Goal: Task Accomplishment & Management: Use online tool/utility

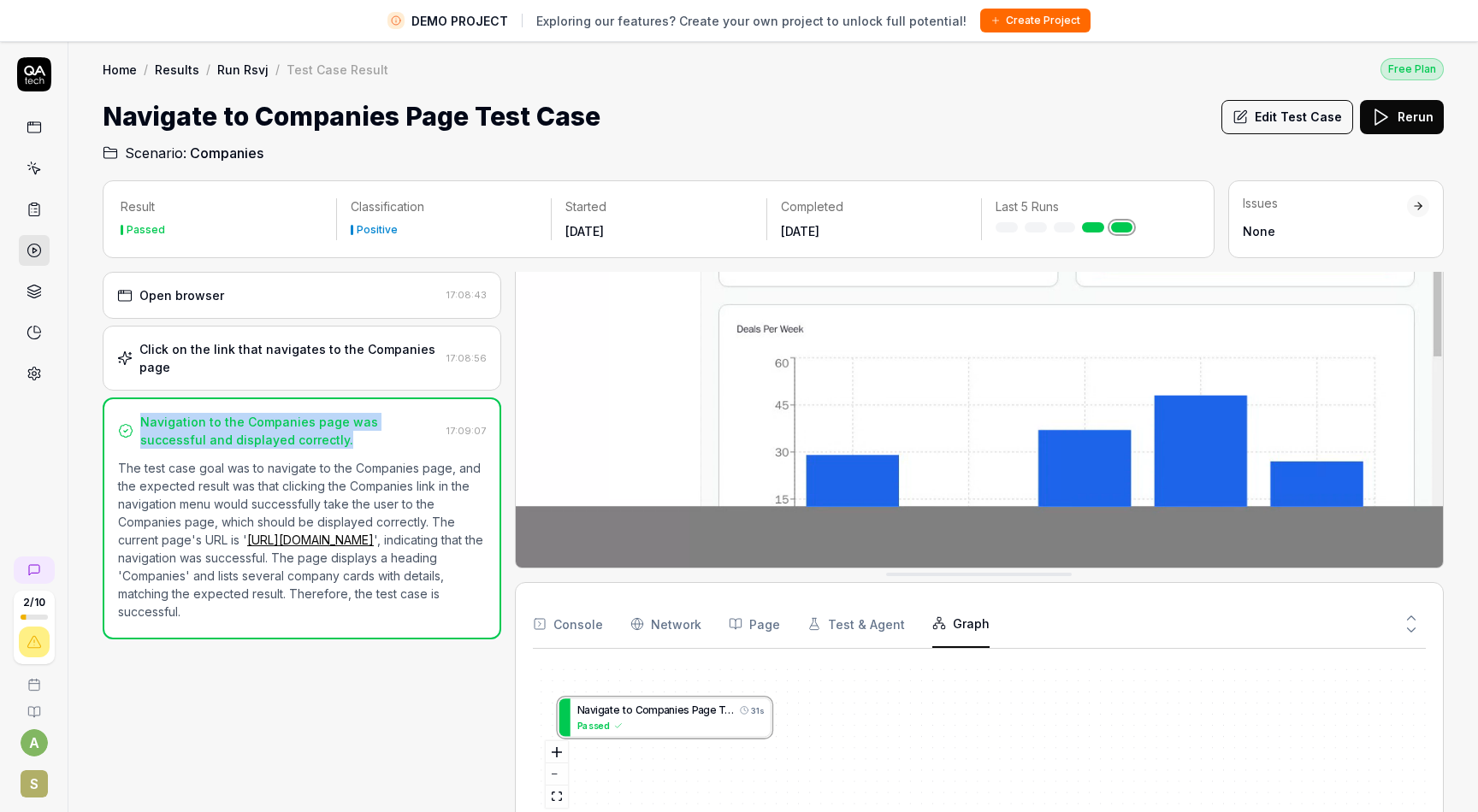
click at [173, 71] on link "Results" at bounding box center [177, 69] width 45 height 17
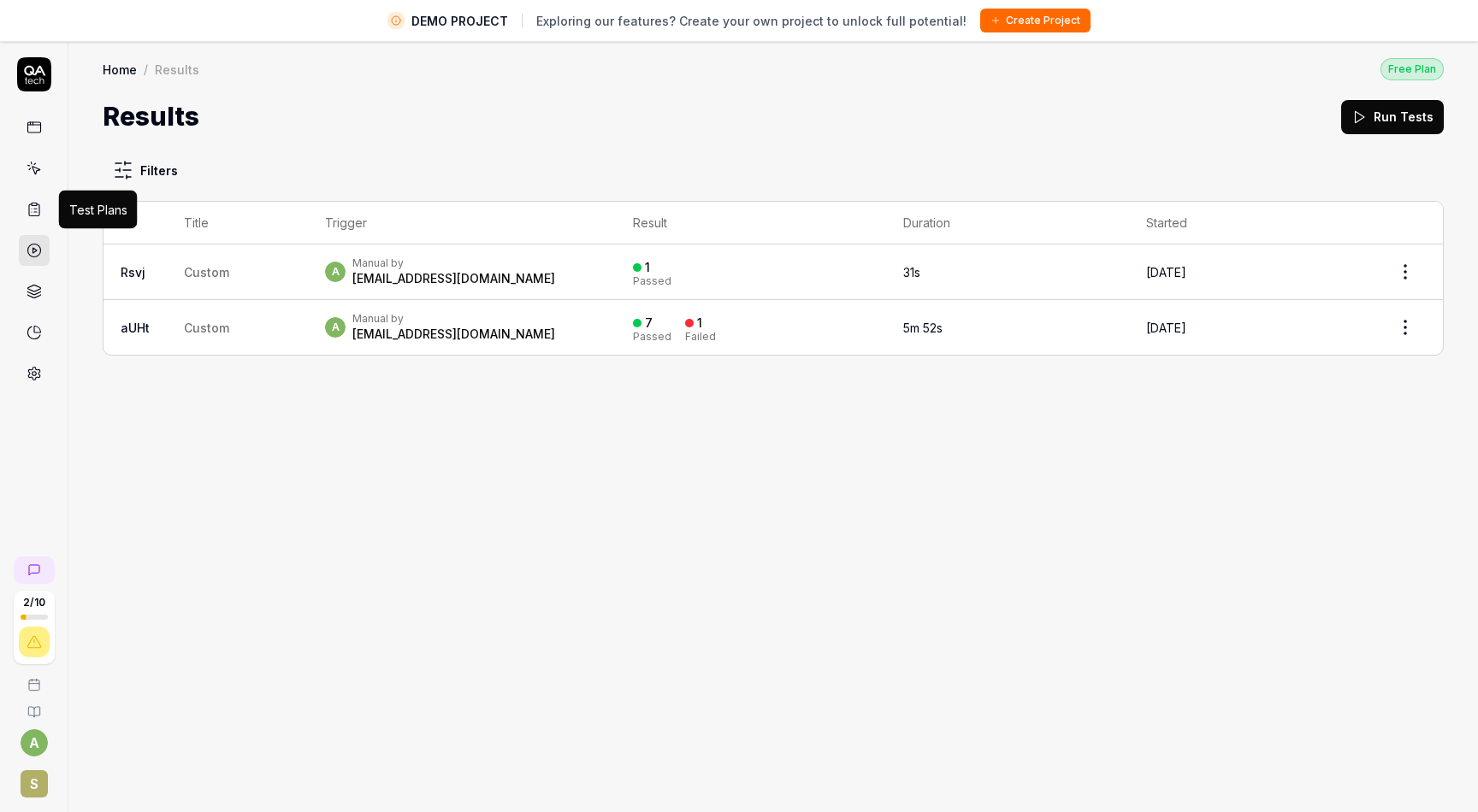
click at [37, 206] on icon at bounding box center [34, 209] width 16 height 16
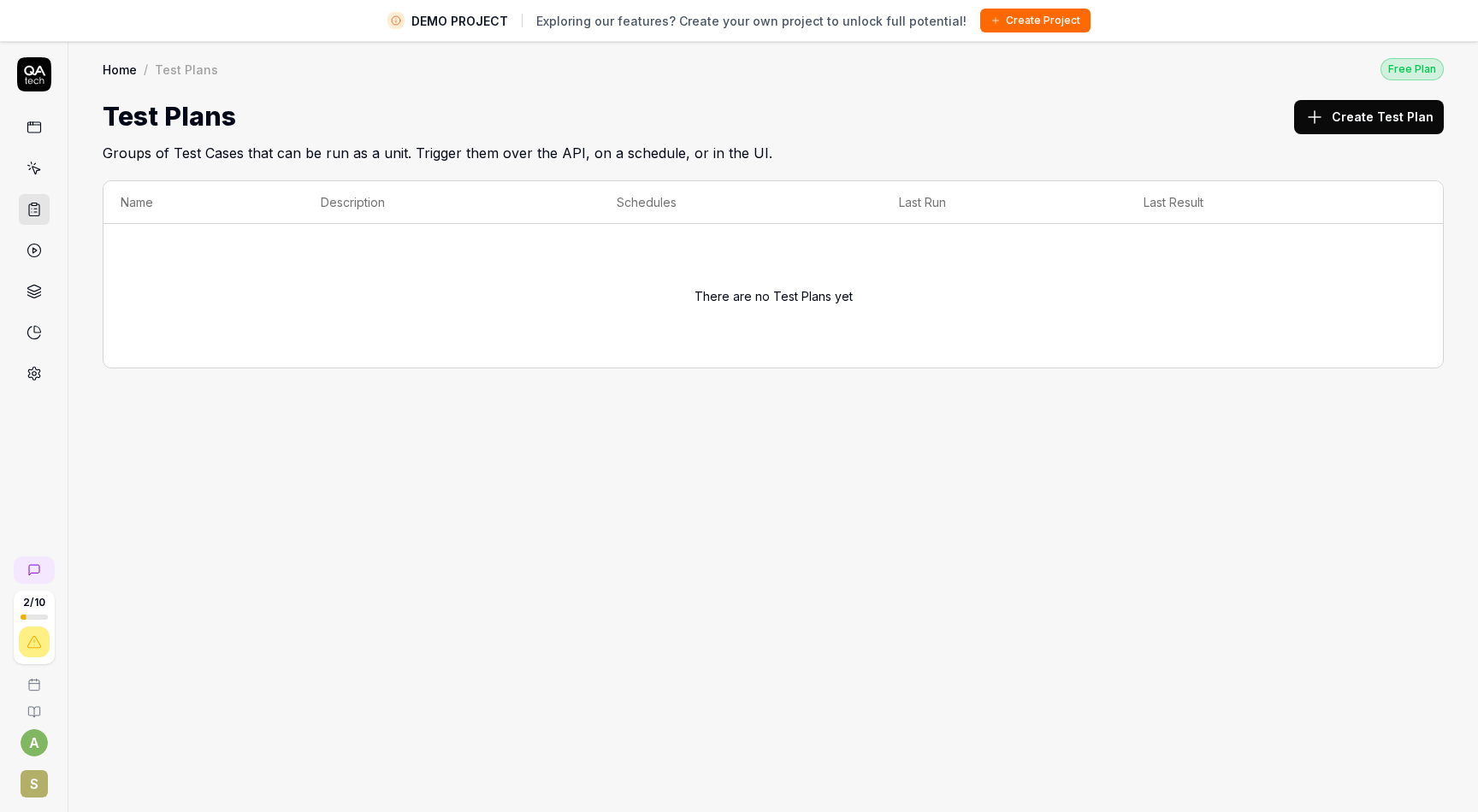
click at [41, 167] on icon at bounding box center [34, 168] width 16 height 16
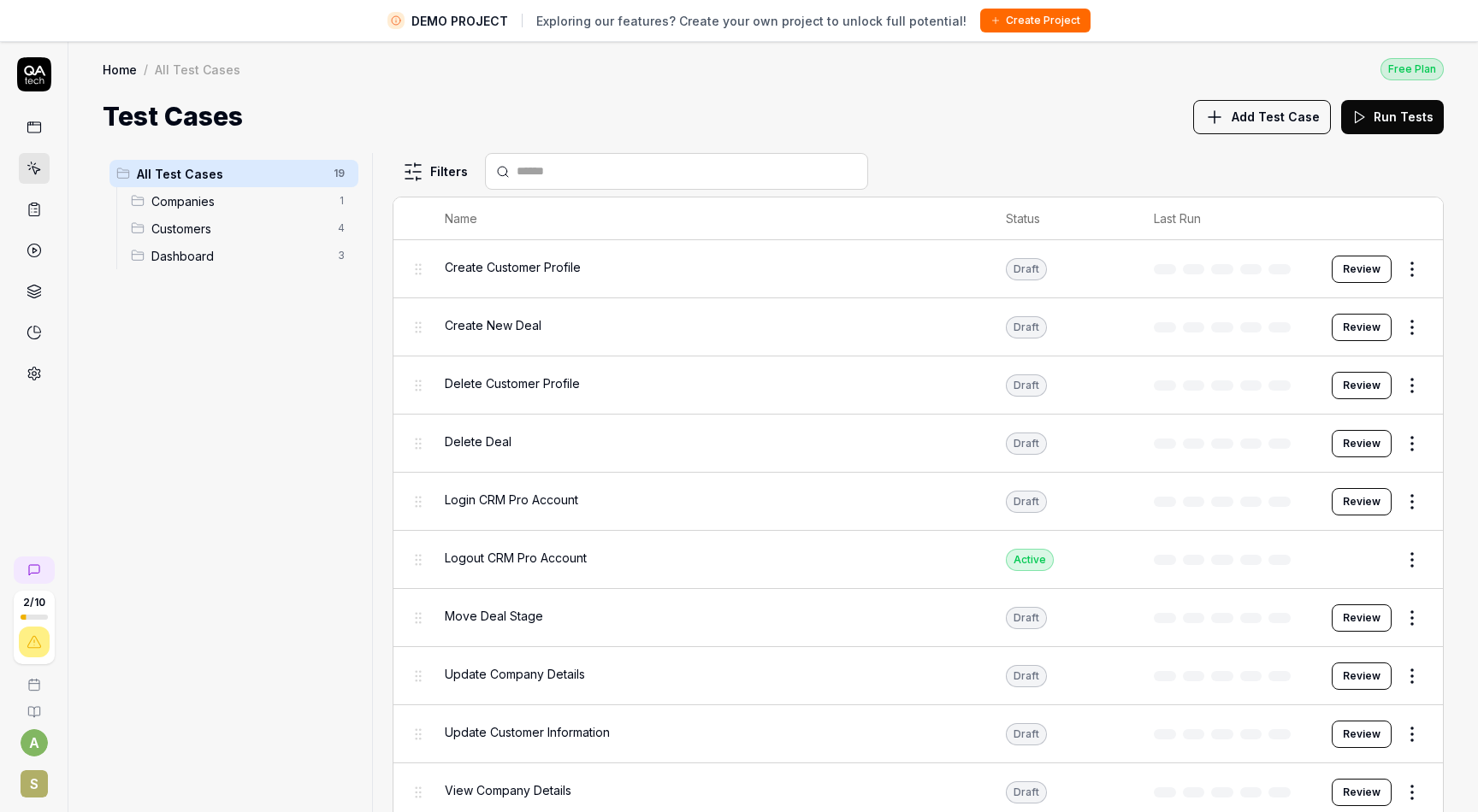
click at [428, 167] on html "DEMO PROJECT Exploring our features? Create your own project to unlock full pot…" at bounding box center [739, 426] width 1478 height 852
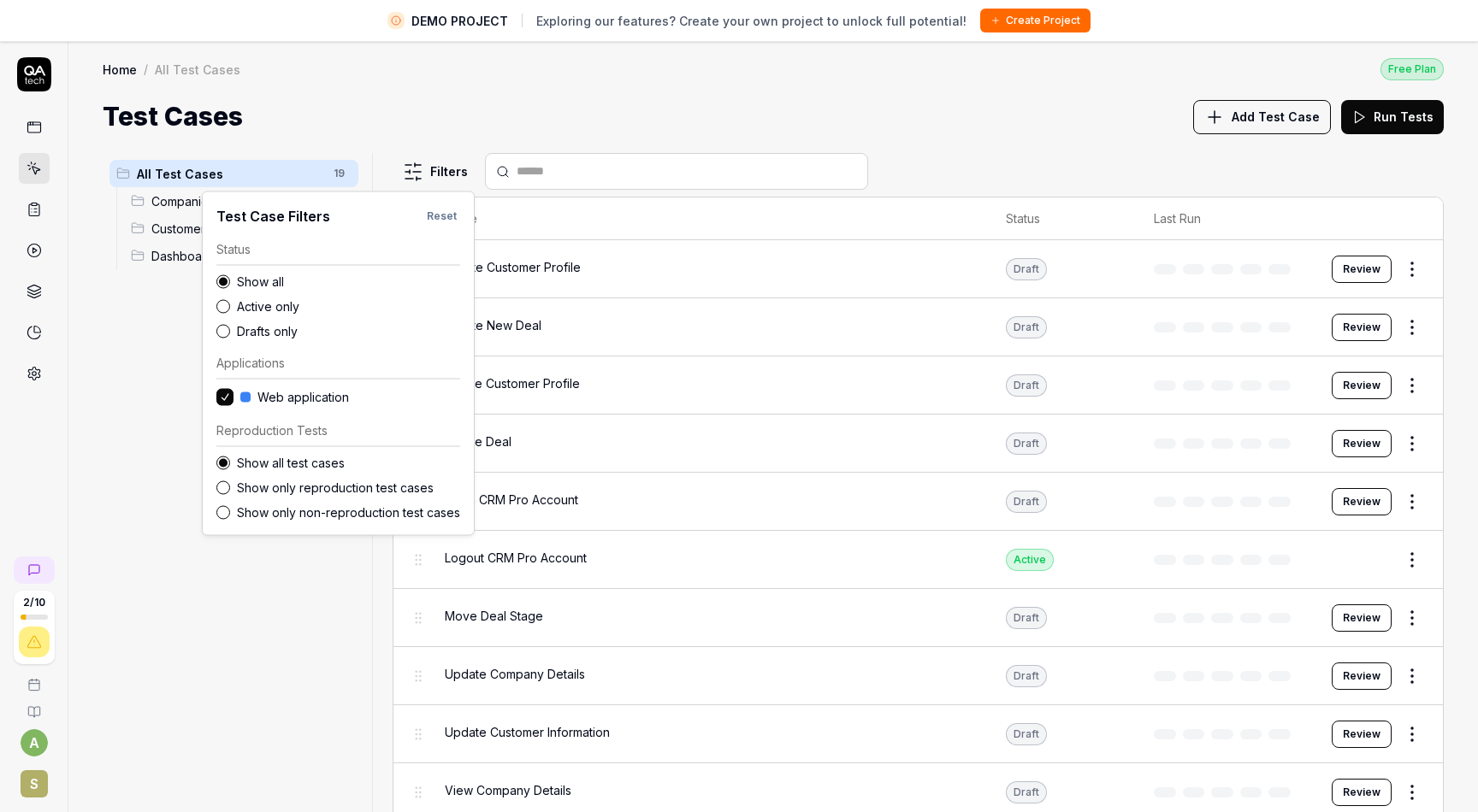
click at [443, 82] on html "DEMO PROJECT Exploring our features? Create your own project to unlock full pot…" at bounding box center [739, 426] width 1478 height 852
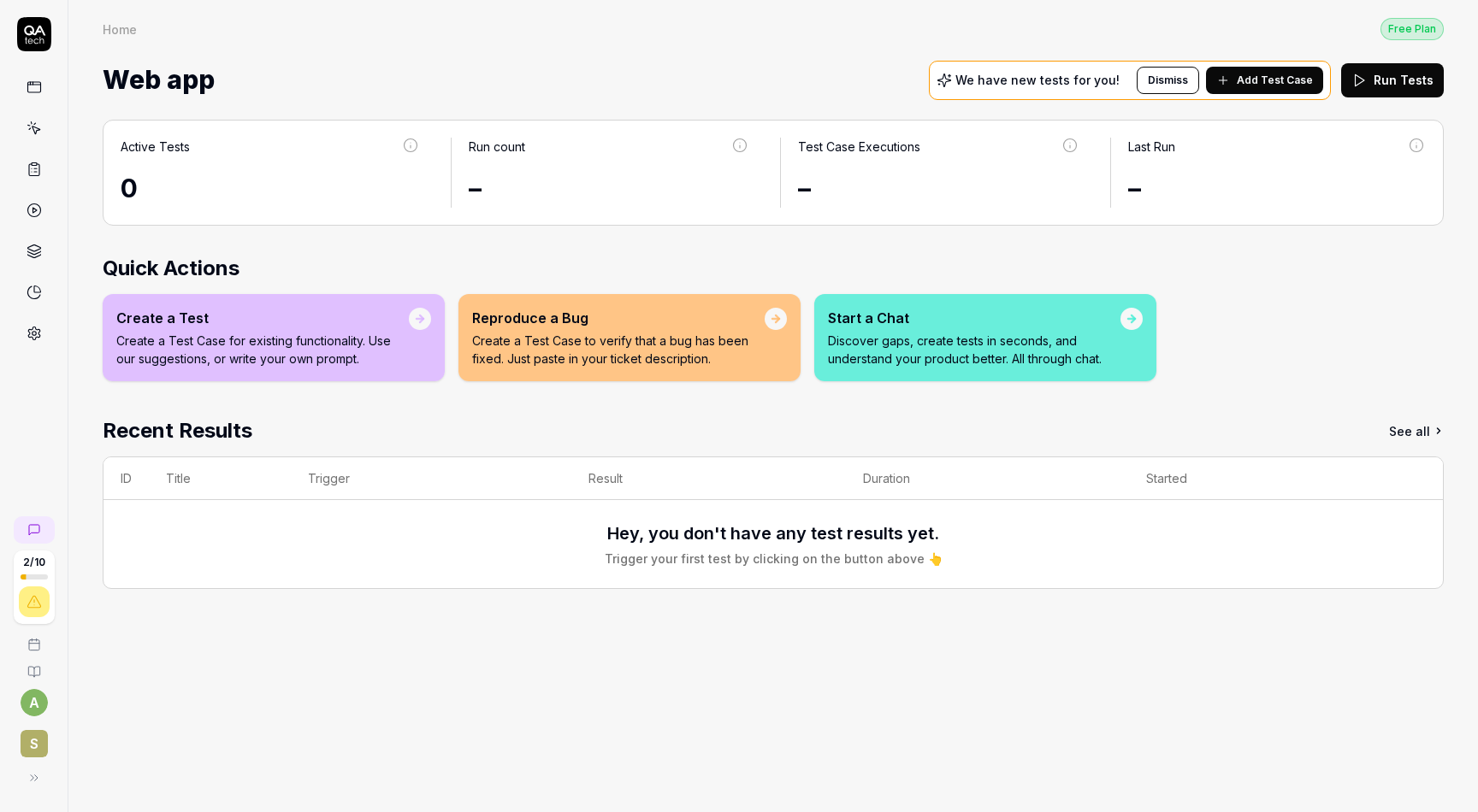
click at [1018, 362] on p "Discover gaps, create tests in seconds, and understand your product better. All…" at bounding box center [974, 349] width 292 height 36
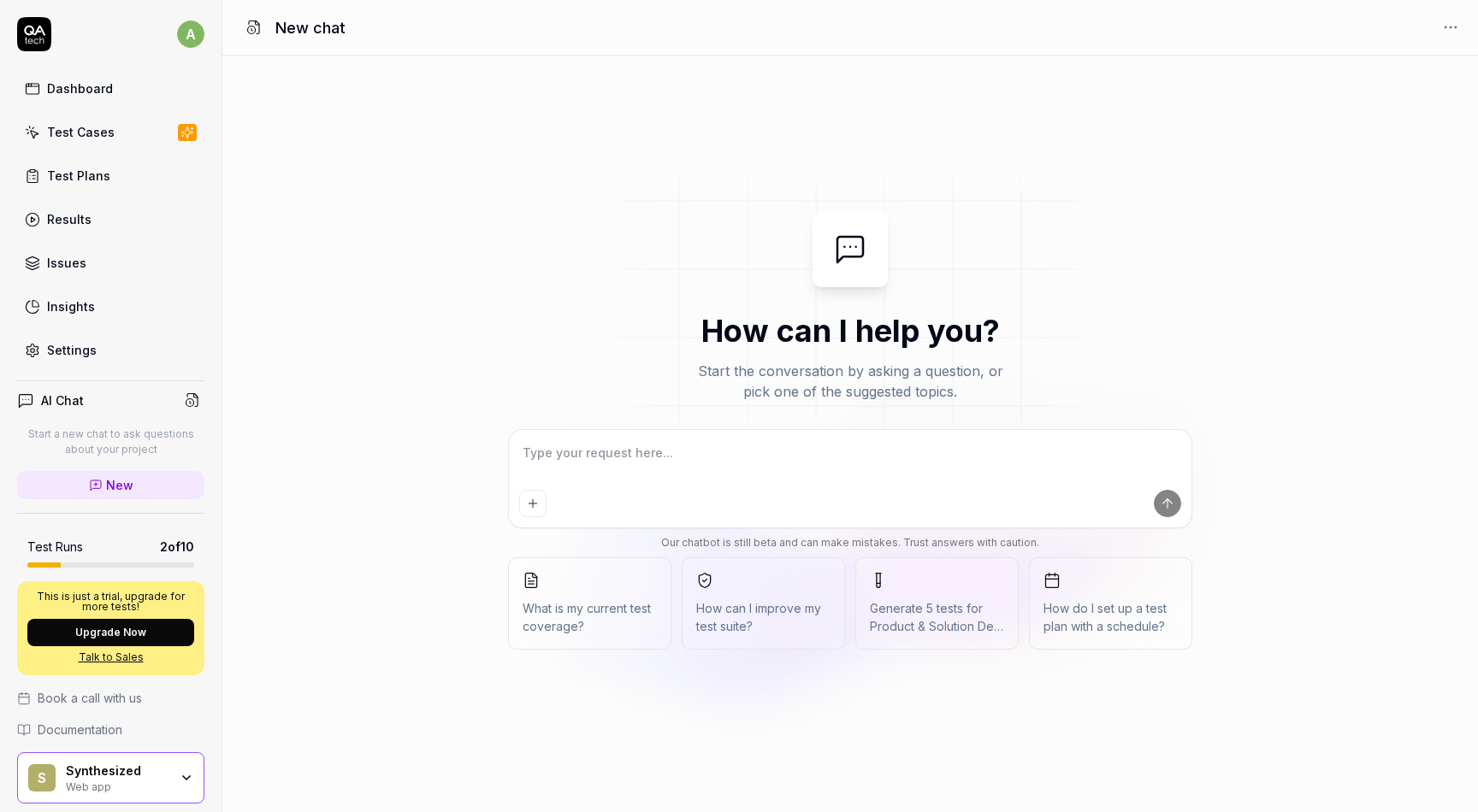
click at [95, 129] on div "Test Cases" at bounding box center [81, 132] width 68 height 18
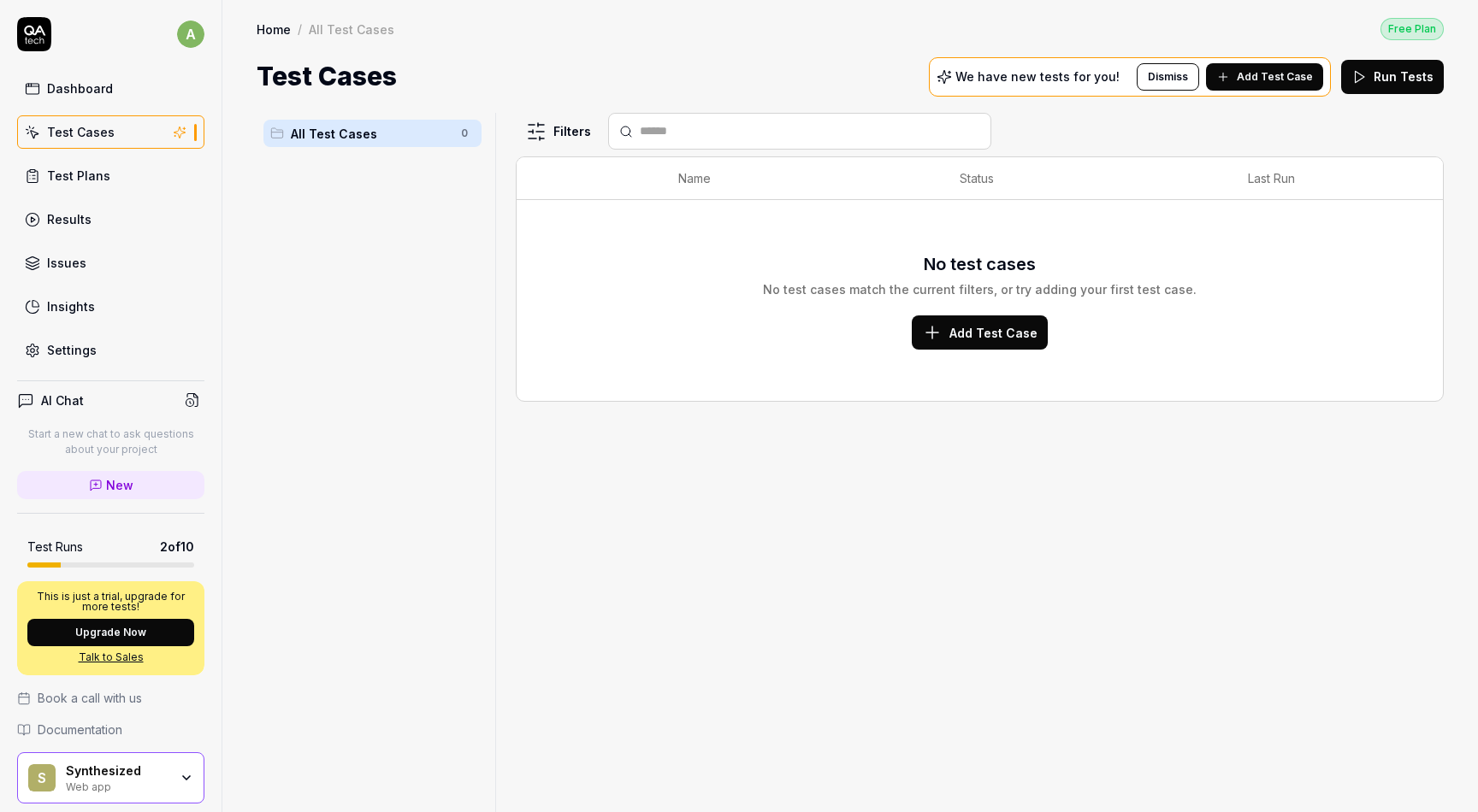
click at [390, 224] on div "All Test Cases 0" at bounding box center [372, 452] width 232 height 679
click at [377, 137] on span "All Test Cases" at bounding box center [370, 134] width 160 height 18
click at [965, 331] on span "Add Test Case" at bounding box center [994, 334] width 88 height 18
click at [1270, 75] on span "Add Test Case" at bounding box center [1274, 77] width 76 height 16
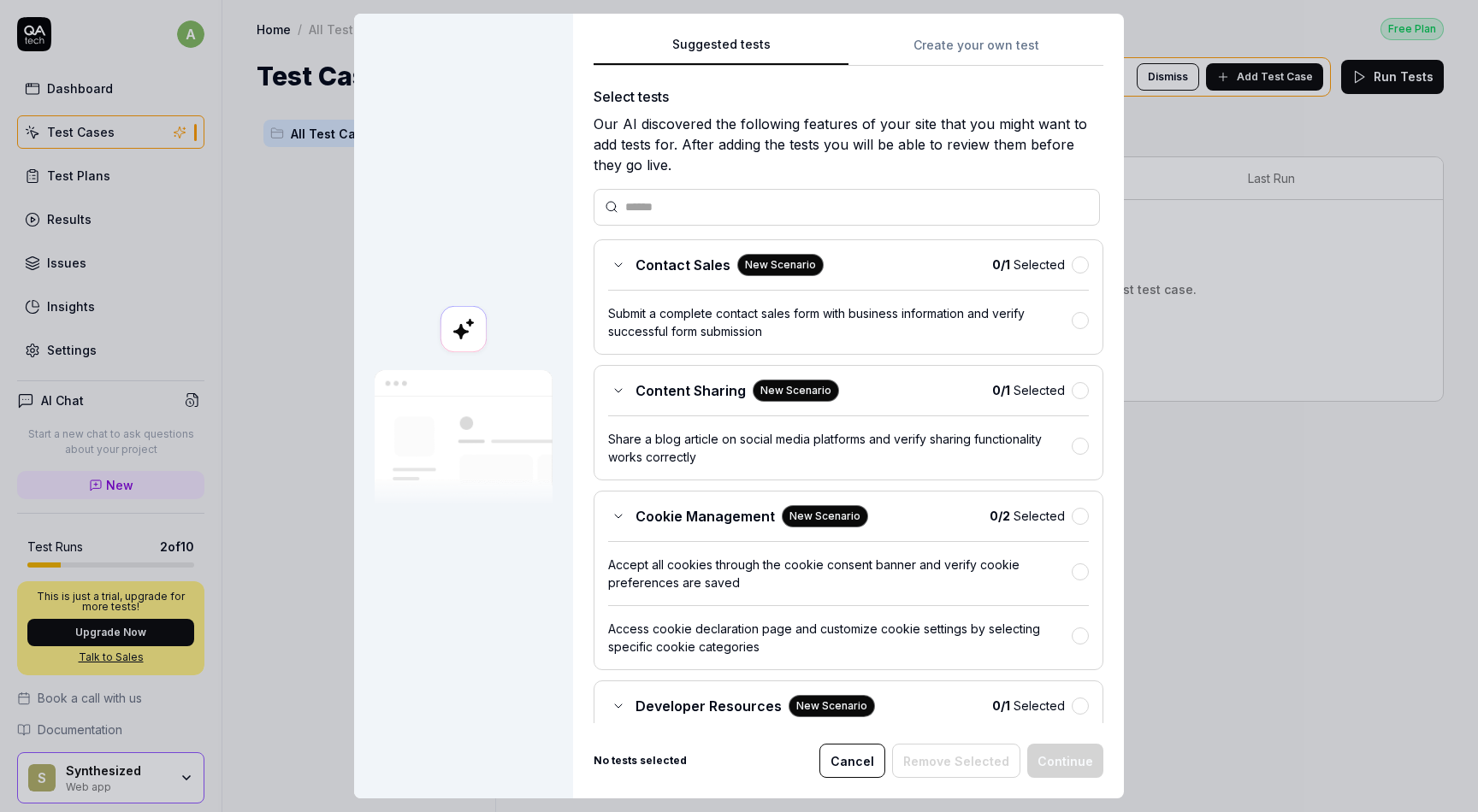
click at [865, 762] on button "Cancel" at bounding box center [853, 761] width 66 height 34
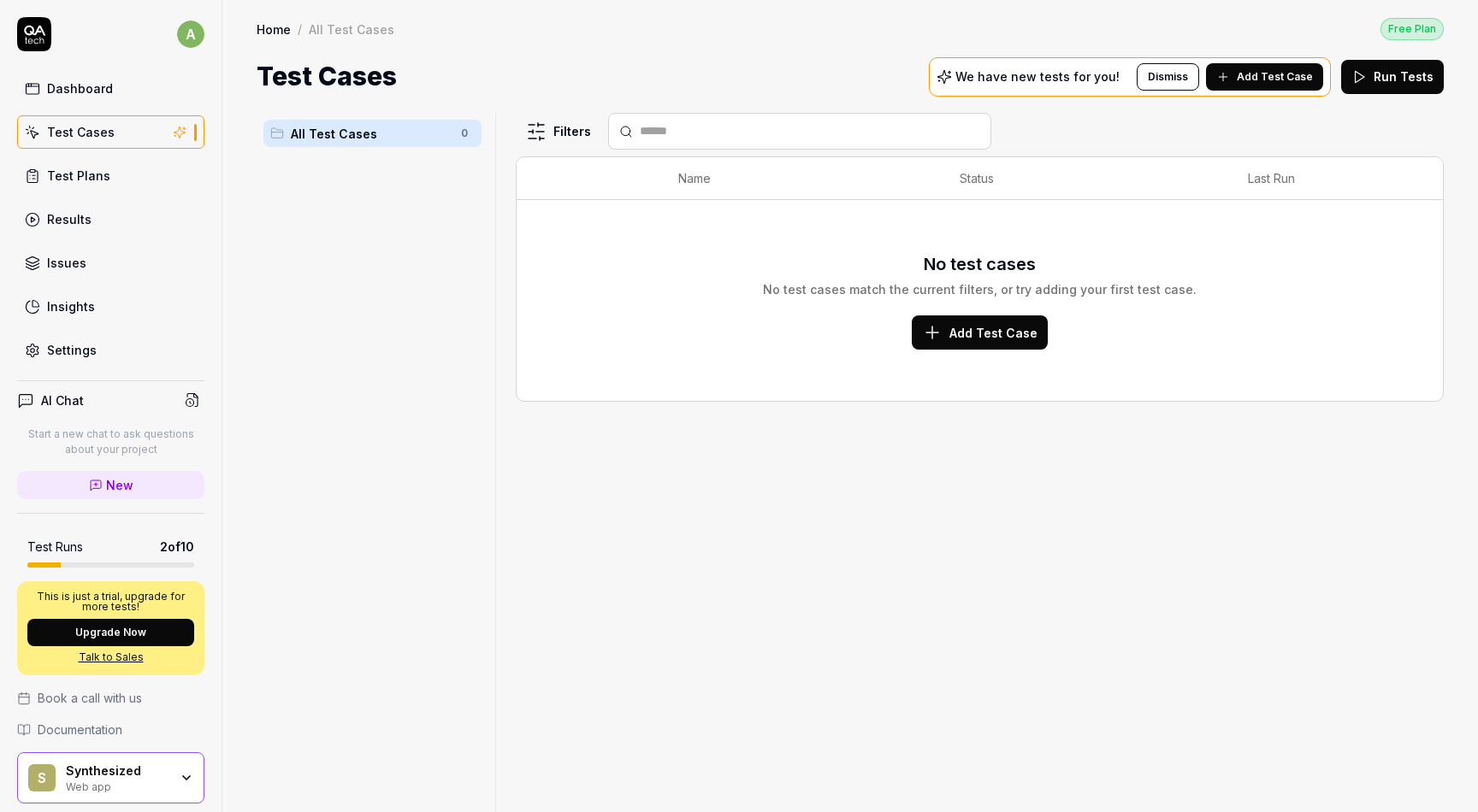
click at [329, 142] on div "All Test Cases 0" at bounding box center [372, 134] width 218 height 27
click at [275, 136] on icon at bounding box center [277, 133] width 14 height 14
click at [65, 171] on div "Test Plans" at bounding box center [78, 176] width 63 height 18
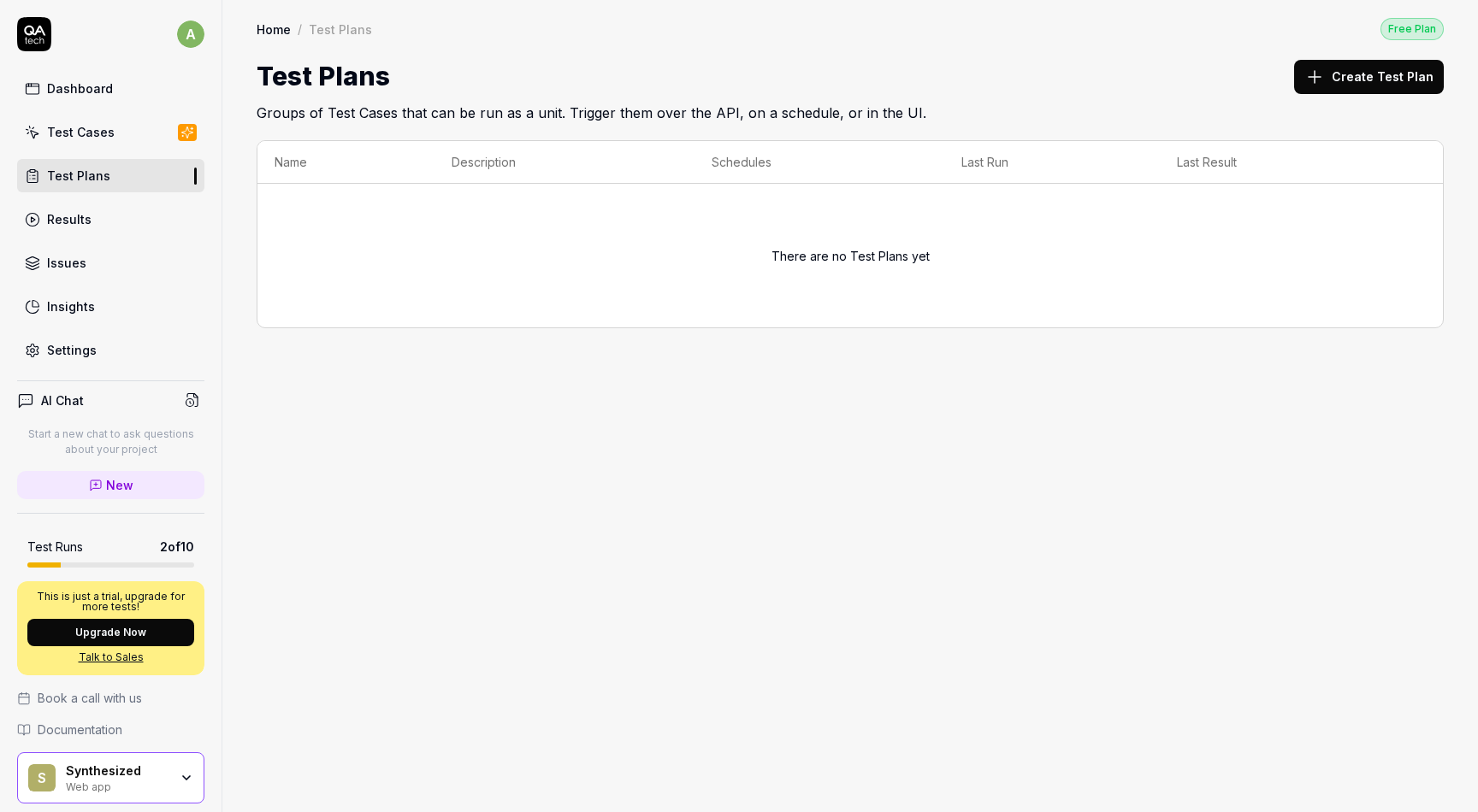
click at [74, 224] on div "Results" at bounding box center [69, 220] width 45 height 18
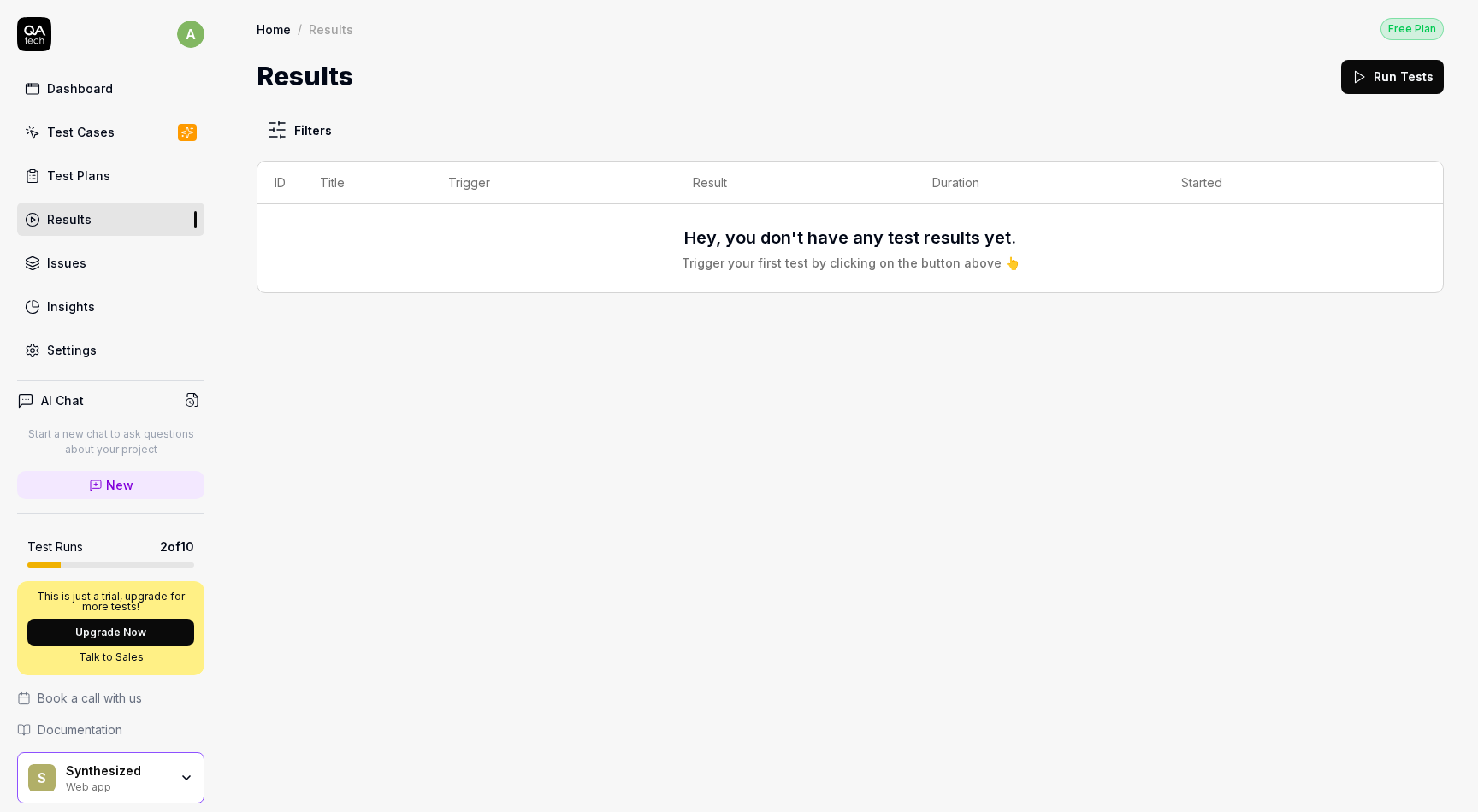
click at [73, 262] on div "Issues" at bounding box center [66, 263] width 39 height 18
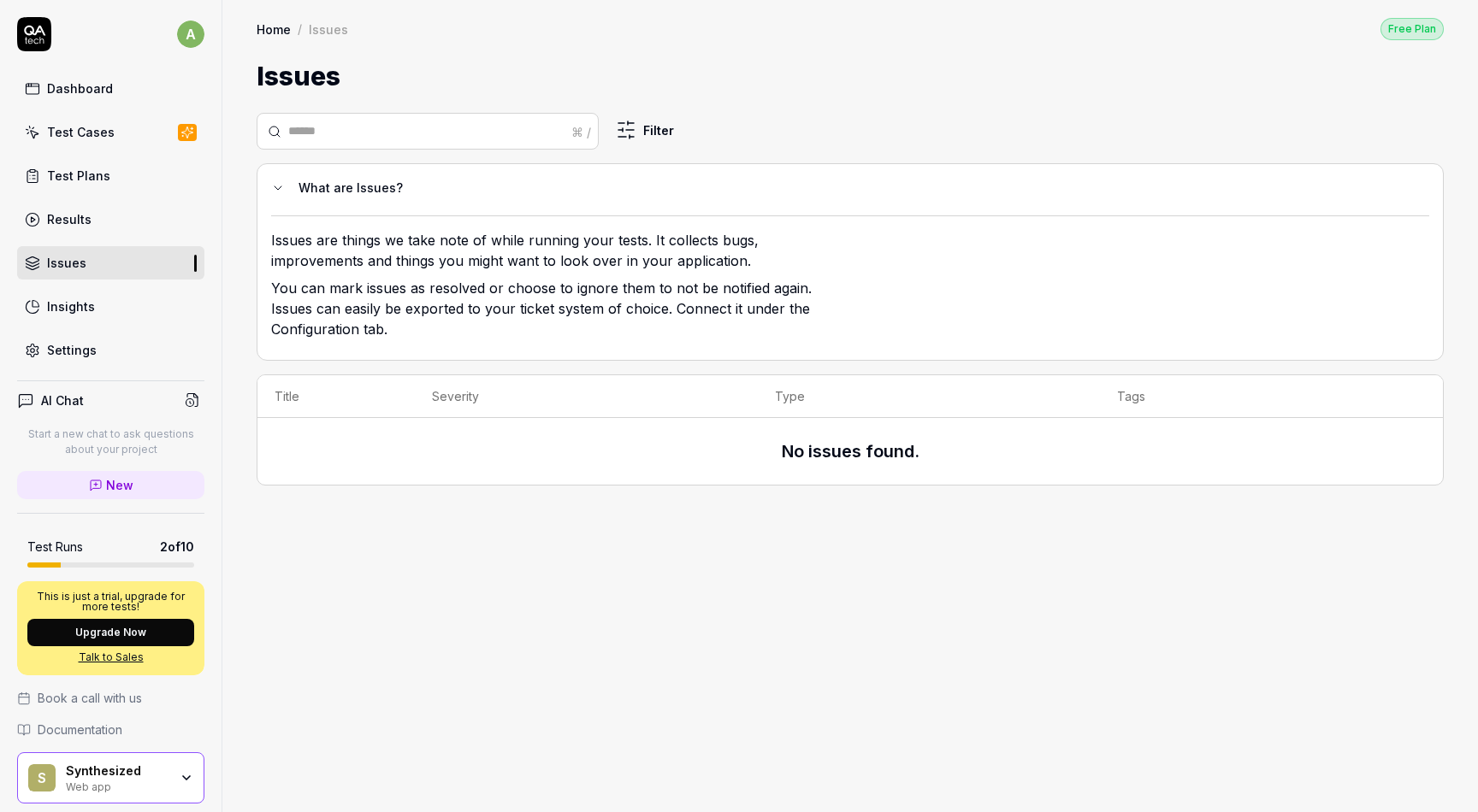
click at [82, 309] on div "Insights" at bounding box center [71, 307] width 48 height 18
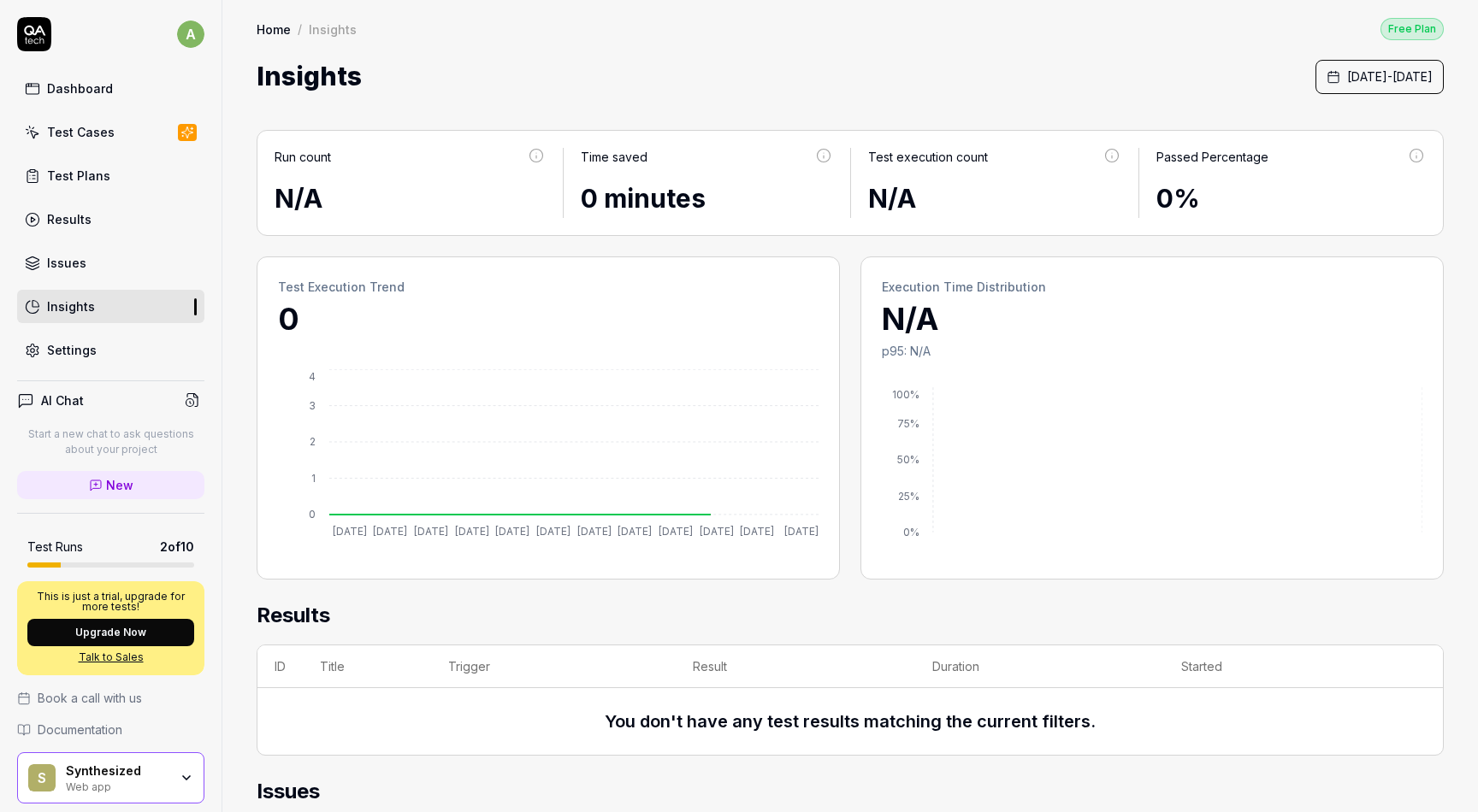
click at [95, 338] on link "Settings" at bounding box center [111, 350] width 187 height 33
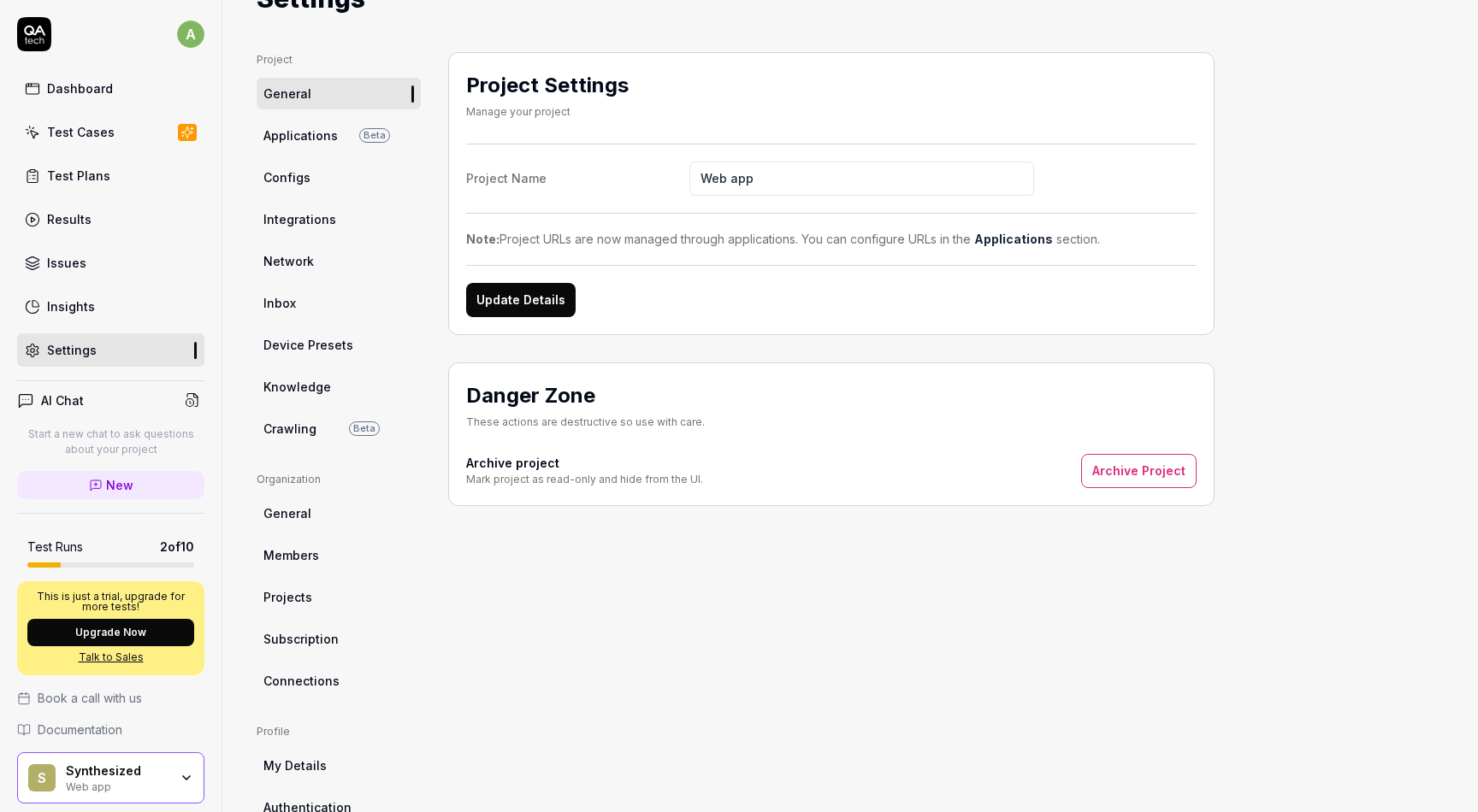
scroll to position [66, 0]
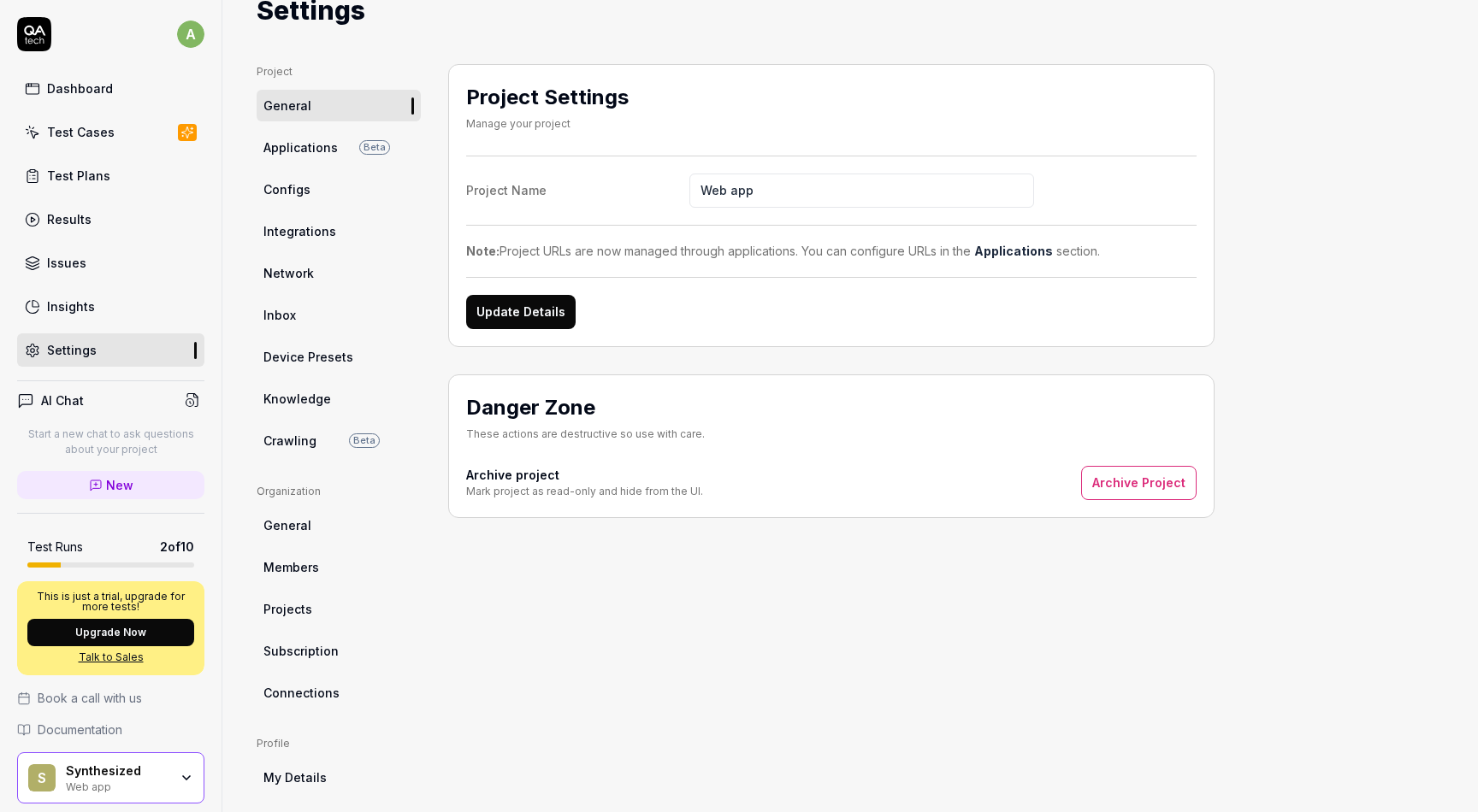
click at [314, 151] on span "Applications" at bounding box center [300, 148] width 74 height 18
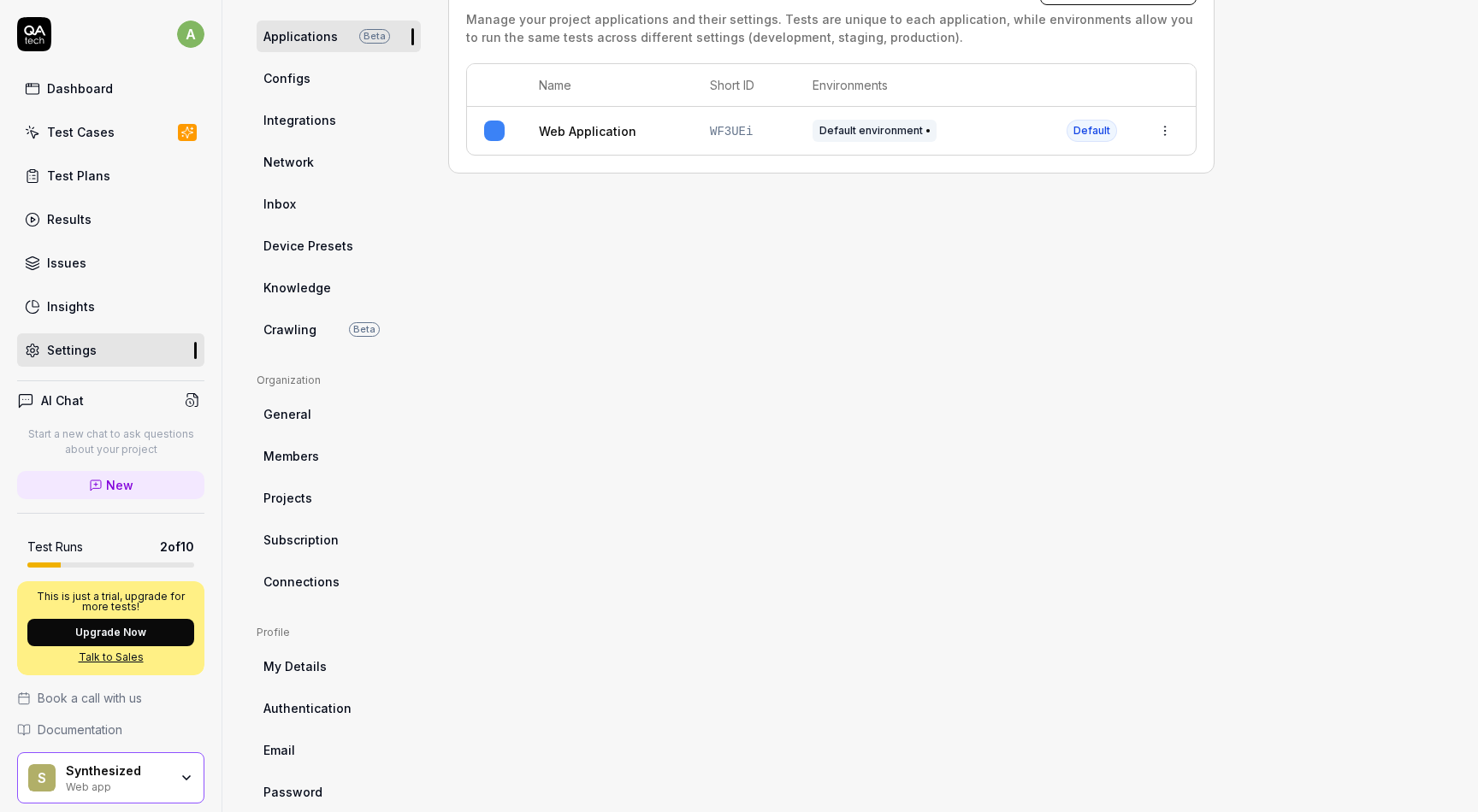
scroll to position [206, 0]
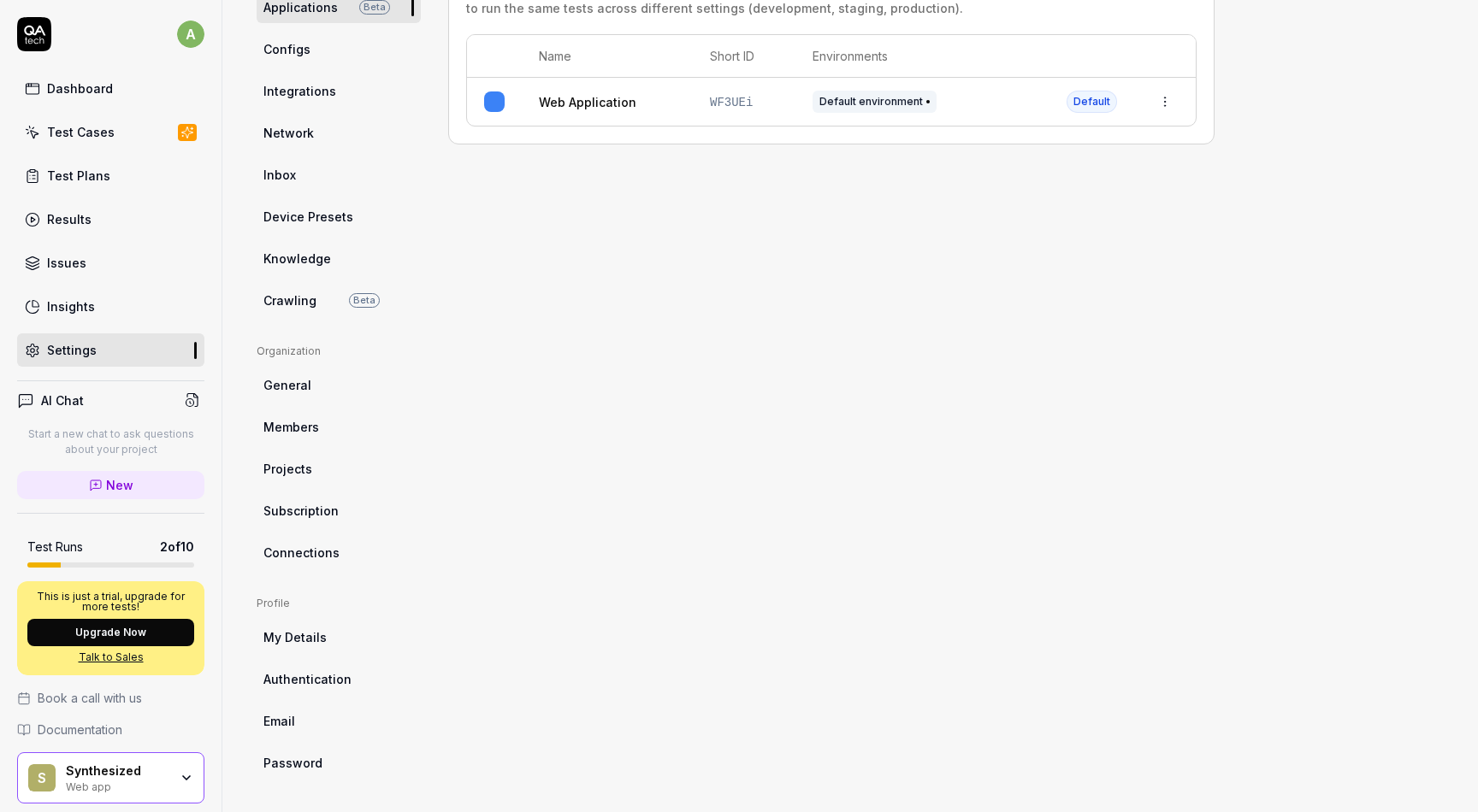
click at [300, 262] on span "Knowledge" at bounding box center [297, 258] width 68 height 18
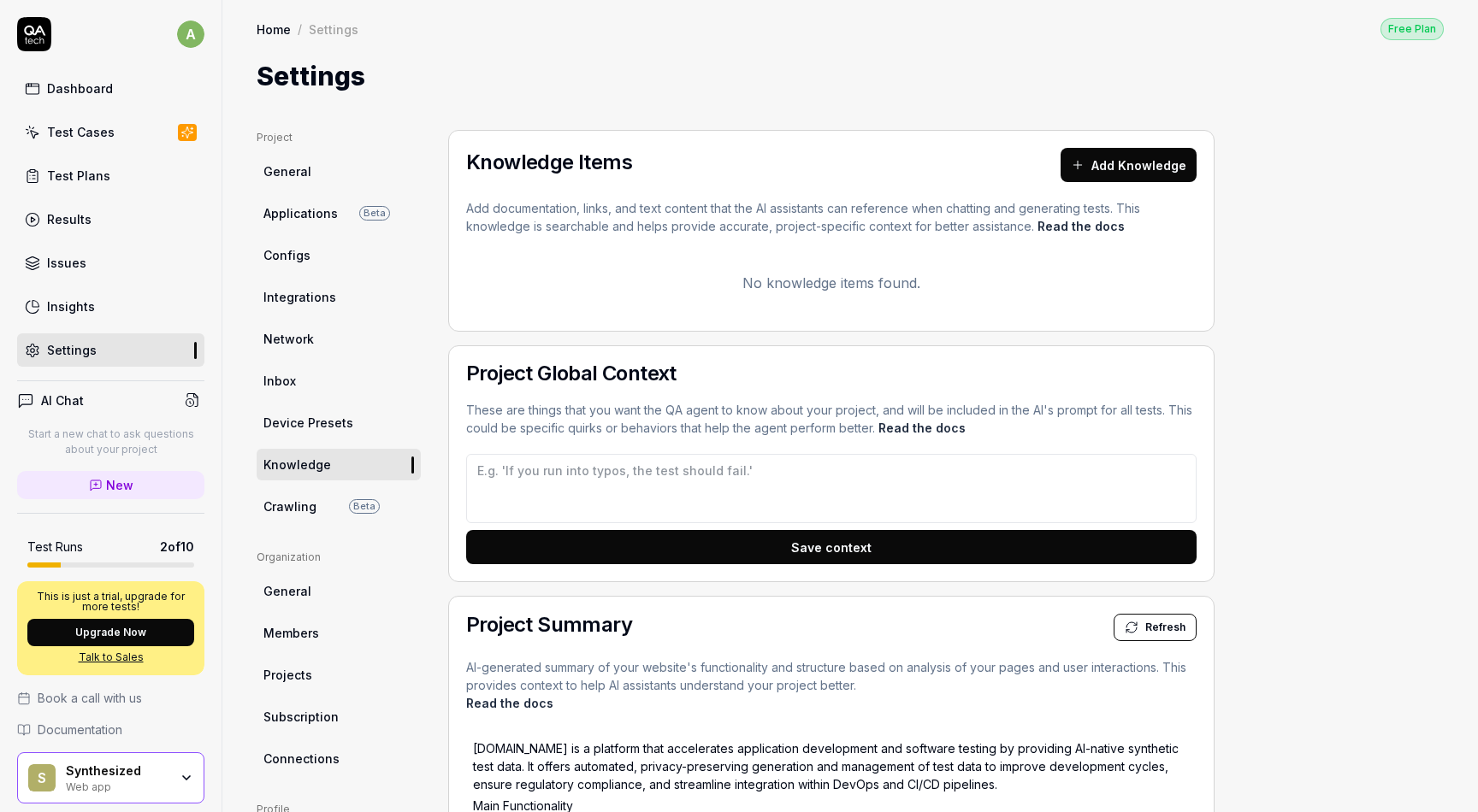
scroll to position [11, 0]
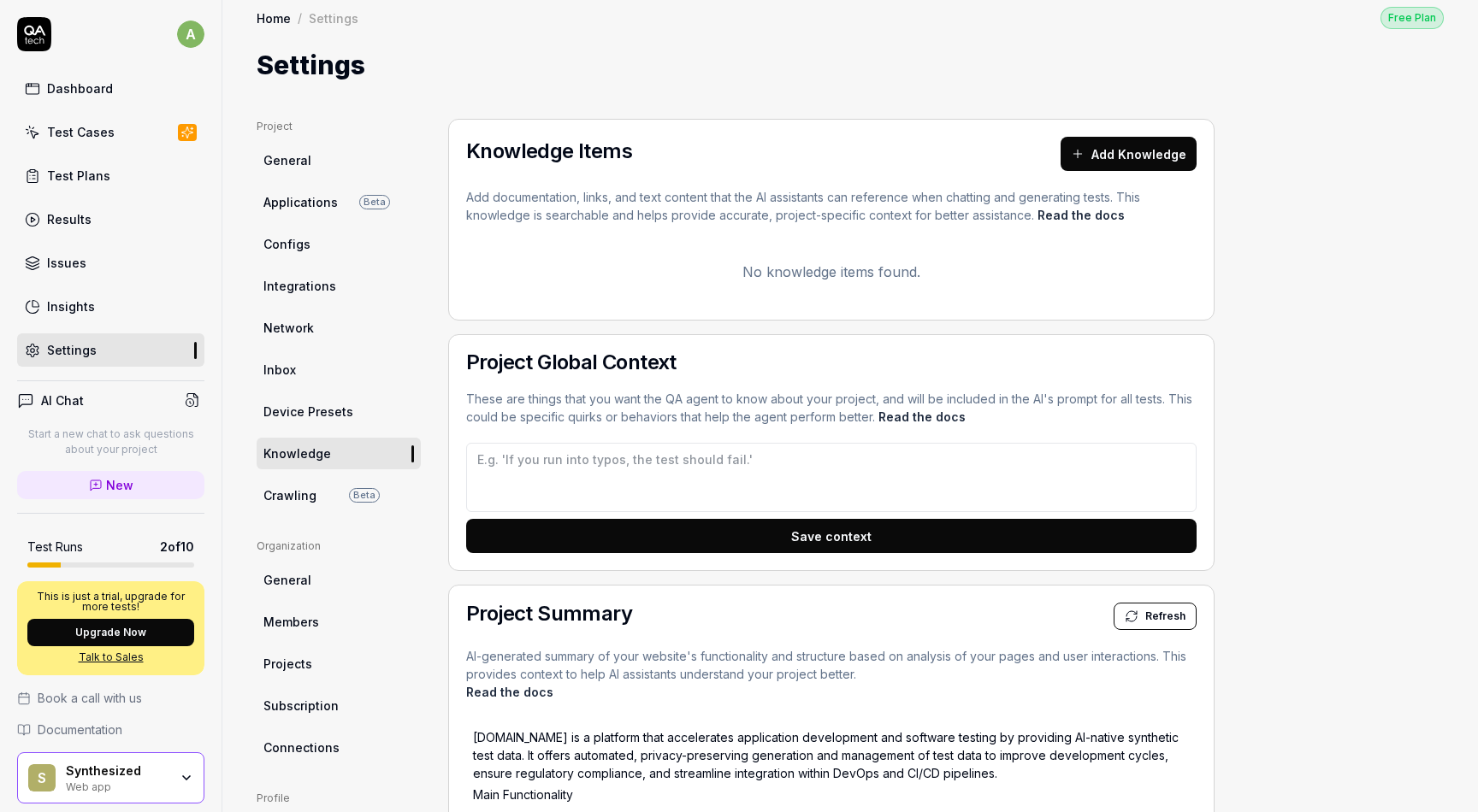
type textarea "*"
